Goal: Transaction & Acquisition: Purchase product/service

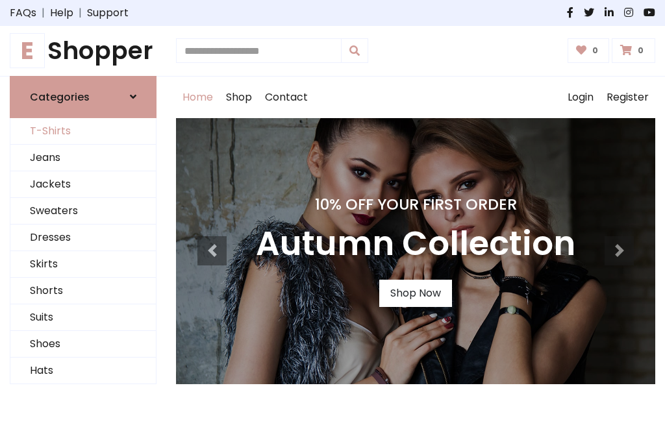
click at [83, 131] on link "T-Shirts" at bounding box center [82, 131] width 145 height 27
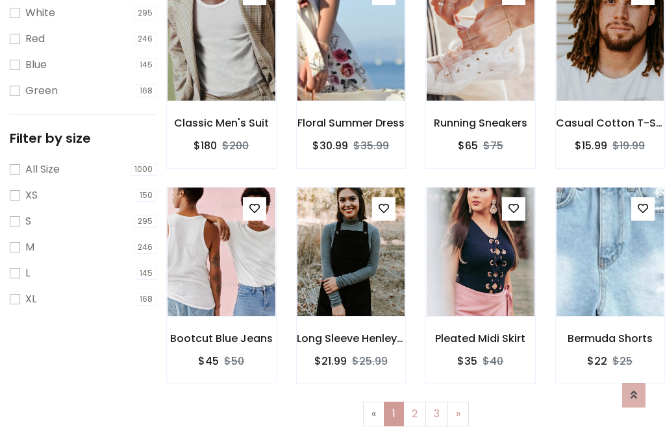
scroll to position [23, 0]
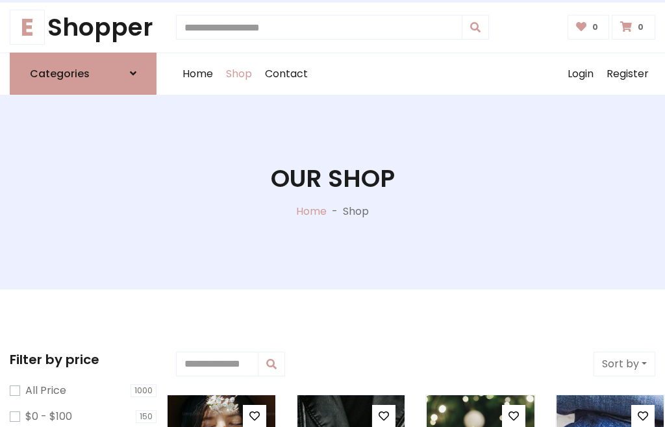
click at [332, 192] on h1 "Our Shop" at bounding box center [333, 178] width 124 height 29
click at [416, 73] on div "Home Shop Contact Log out Login Register" at bounding box center [415, 74] width 479 height 42
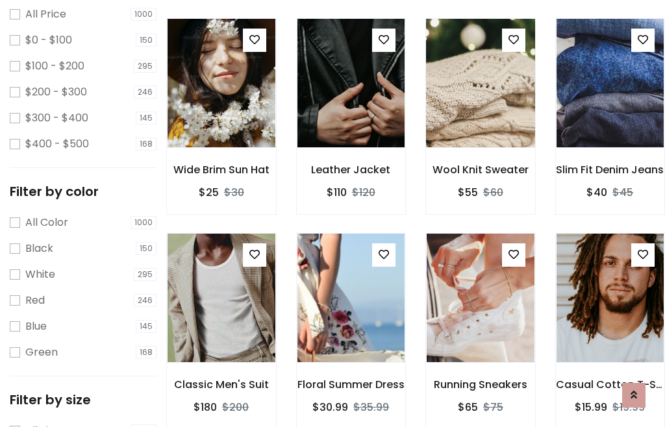
click at [480, 107] on img at bounding box center [480, 83] width 129 height 312
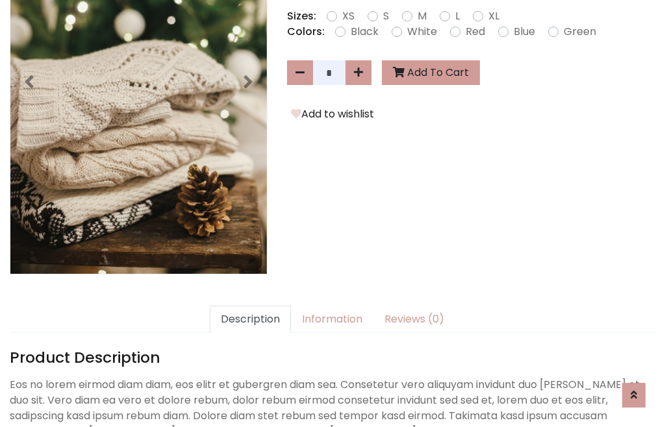
scroll to position [318, 0]
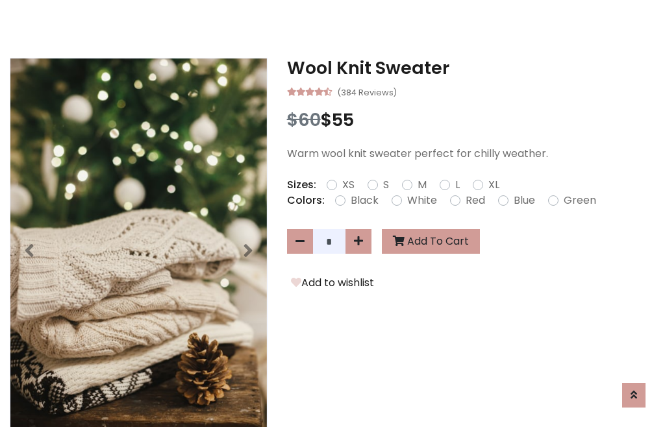
click at [471, 68] on h3 "Wool Knit Sweater" at bounding box center [471, 68] width 368 height 21
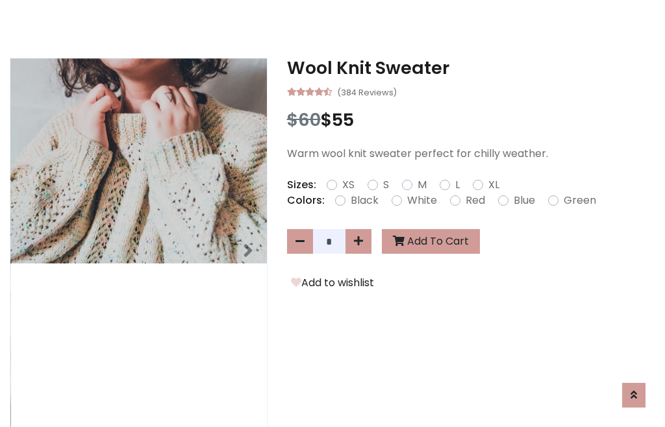
click at [471, 68] on h3 "Wool Knit Sweater" at bounding box center [471, 68] width 368 height 21
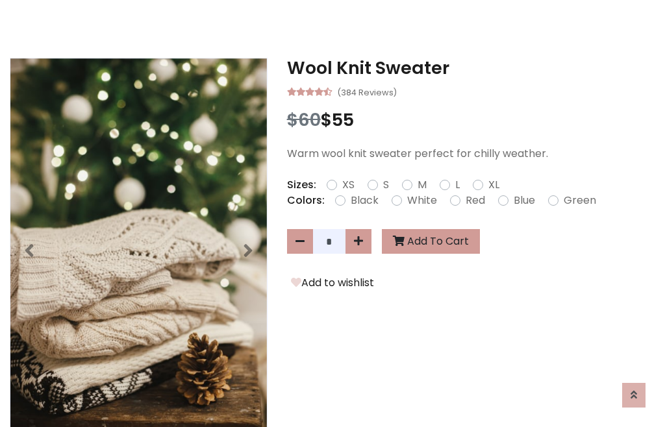
scroll to position [0, 0]
